Goal: Consume media (video, audio): Consume media (video, audio)

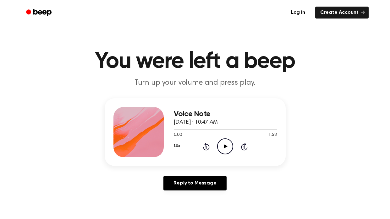
click at [222, 145] on icon "Play Audio" at bounding box center [225, 147] width 16 height 16
click at [222, 145] on icon "Pause Audio" at bounding box center [225, 147] width 16 height 16
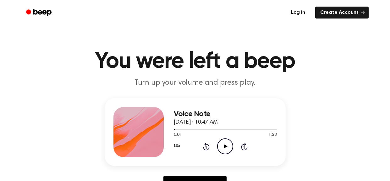
click at [225, 147] on icon at bounding box center [225, 146] width 3 height 4
click at [222, 152] on icon "Pause Audio" at bounding box center [225, 147] width 16 height 16
click at [223, 154] on icon "Play Audio" at bounding box center [225, 147] width 16 height 16
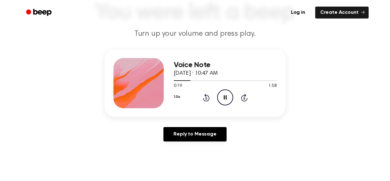
scroll to position [48, 0]
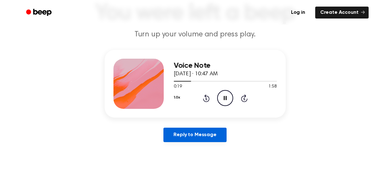
click at [209, 134] on link "Reply to Message" at bounding box center [194, 135] width 63 height 14
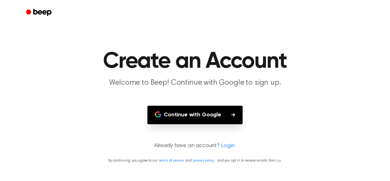
click at [227, 120] on button "Continue with Google" at bounding box center [194, 115] width 95 height 19
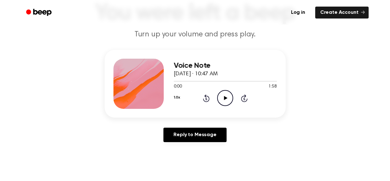
click at [222, 99] on icon "Play Audio" at bounding box center [225, 98] width 16 height 16
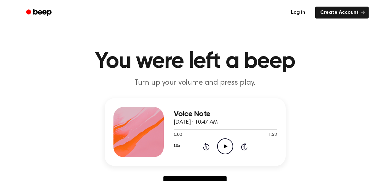
click at [221, 144] on icon "Play Audio" at bounding box center [225, 147] width 16 height 16
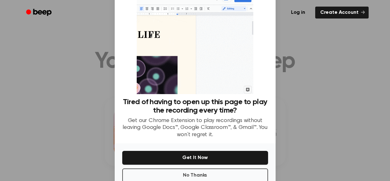
scroll to position [25, 0]
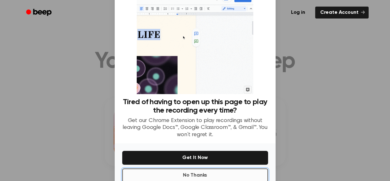
click at [241, 171] on button "No Thanks" at bounding box center [195, 176] width 146 height 14
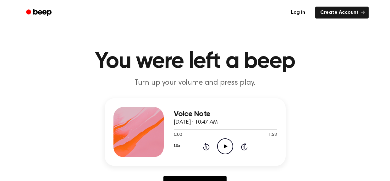
click at [235, 146] on div "1.0x Rewind 5 seconds Play Audio Skip 5 seconds" at bounding box center [225, 147] width 103 height 16
click at [215, 144] on div "1.0x Rewind 5 seconds Play Audio Skip 5 seconds" at bounding box center [225, 147] width 103 height 16
click at [223, 145] on icon "Play Audio" at bounding box center [225, 147] width 16 height 16
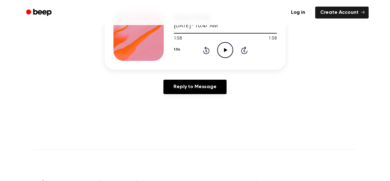
scroll to position [49, 0]
